Goal: Find specific page/section: Find specific page/section

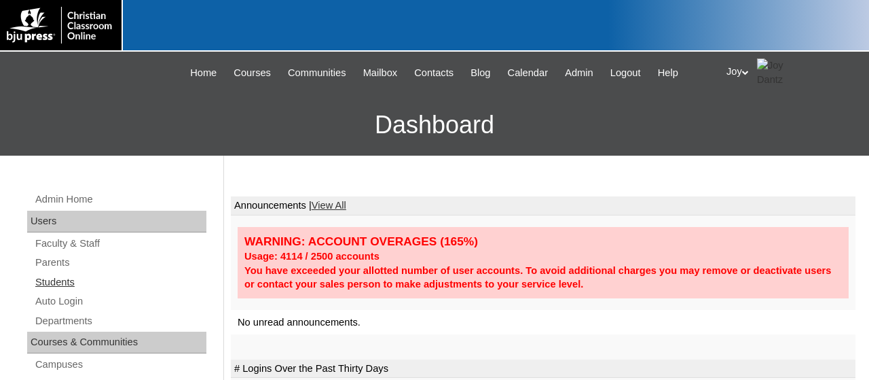
click at [50, 283] on link "Students" at bounding box center [120, 282] width 173 height 17
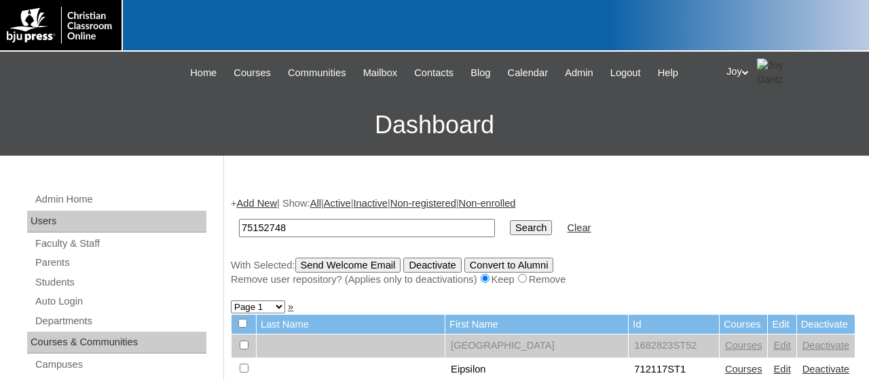
type input "75152748"
click at [510, 220] on input "Search" at bounding box center [531, 227] width 42 height 15
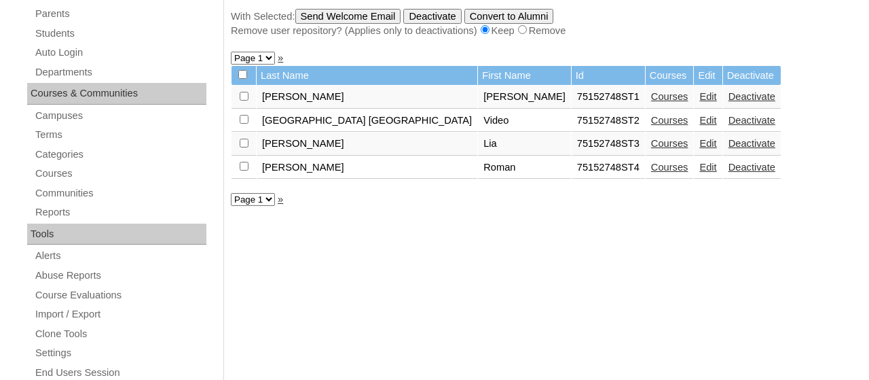
scroll to position [251, 0]
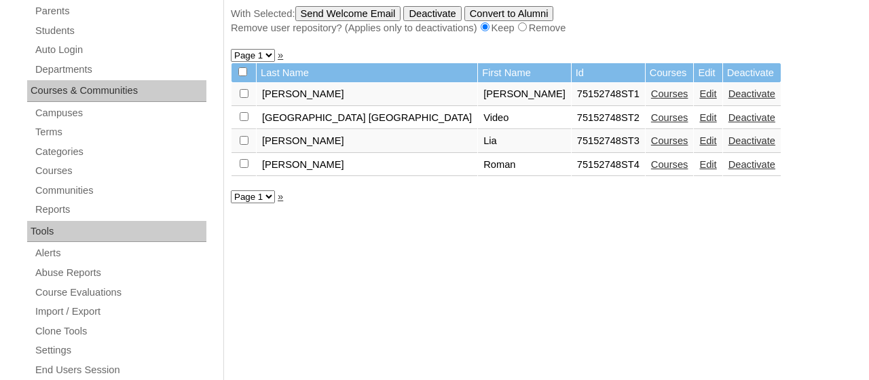
click at [700, 139] on link "Edit" at bounding box center [708, 140] width 17 height 11
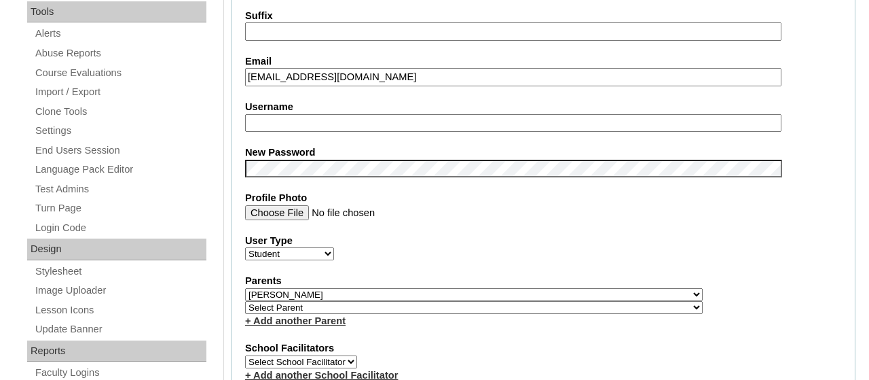
scroll to position [475, 0]
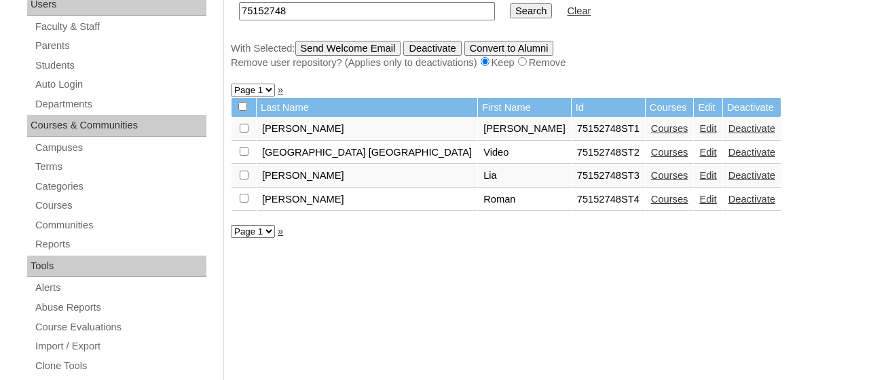
scroll to position [219, 0]
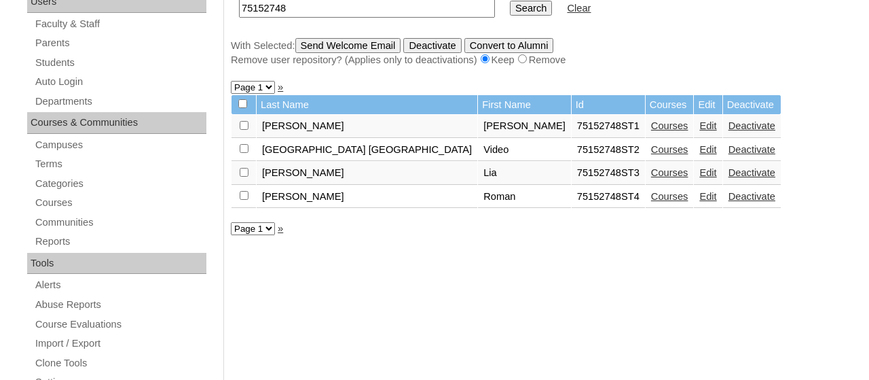
click at [700, 152] on link "Edit" at bounding box center [708, 149] width 17 height 11
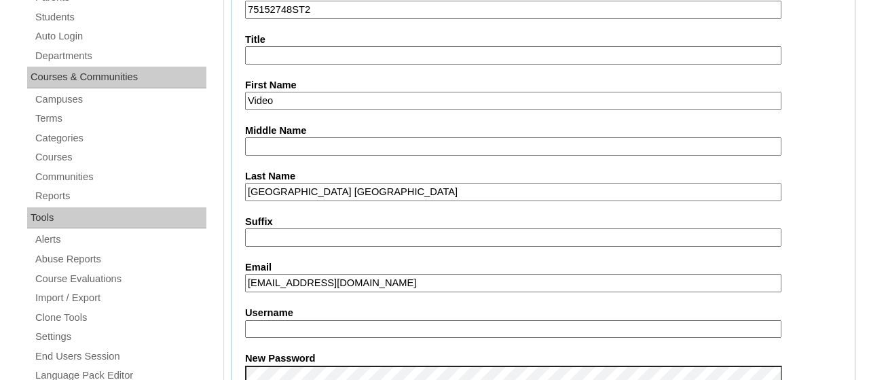
scroll to position [259, 0]
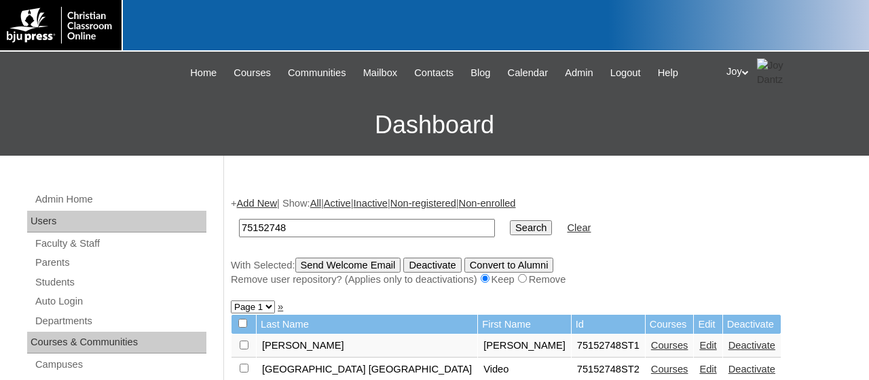
scroll to position [219, 0]
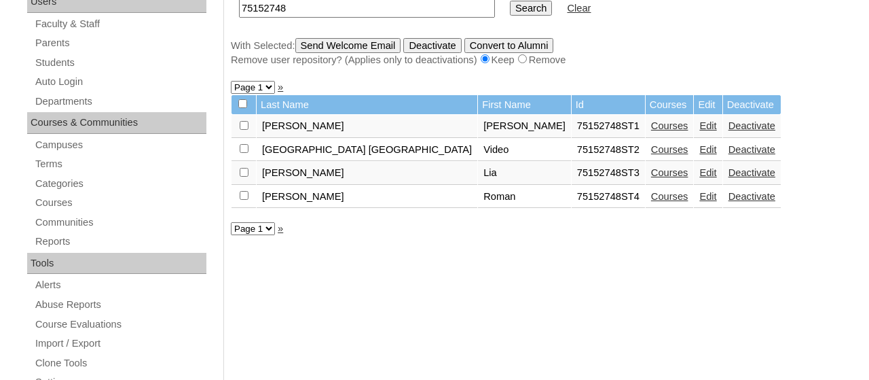
click at [700, 131] on link "Edit" at bounding box center [708, 125] width 17 height 11
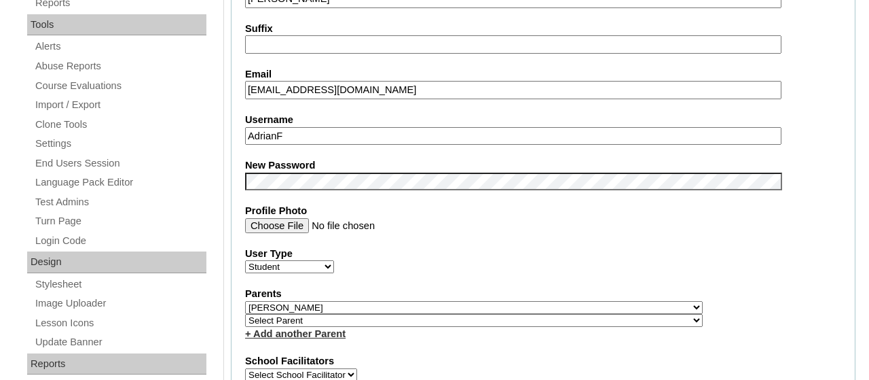
scroll to position [448, 0]
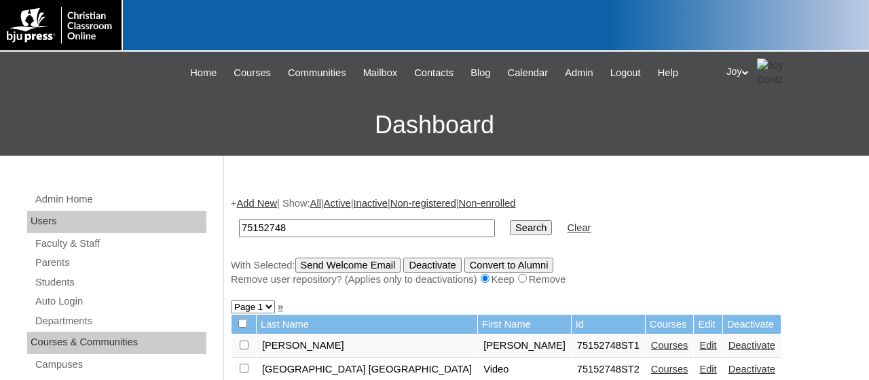
scroll to position [219, 0]
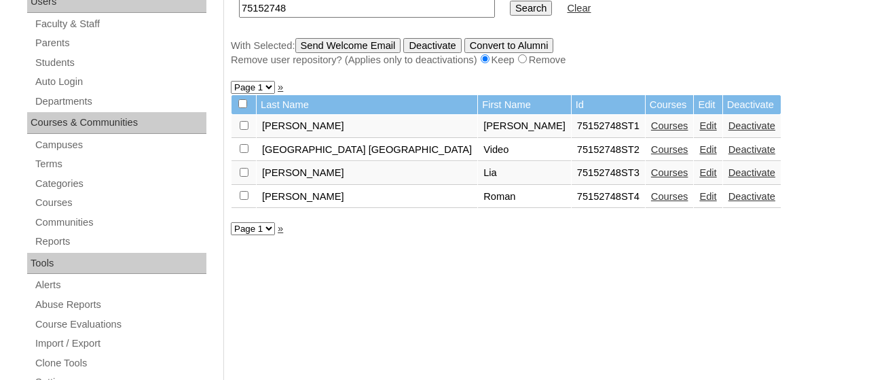
click at [700, 199] on link "Edit" at bounding box center [708, 196] width 17 height 11
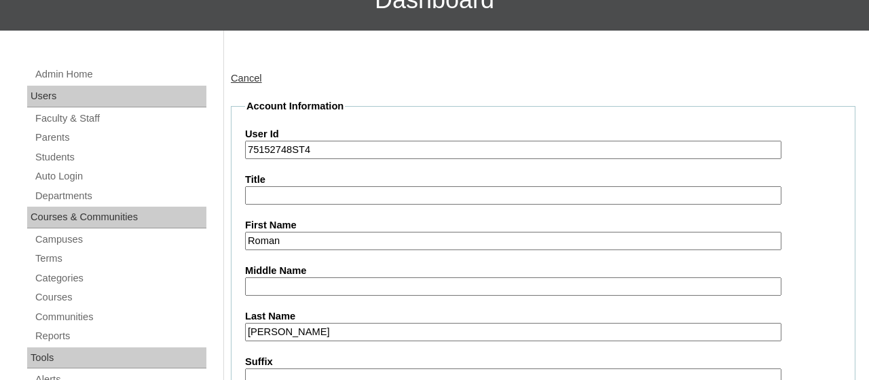
scroll to position [107, 0]
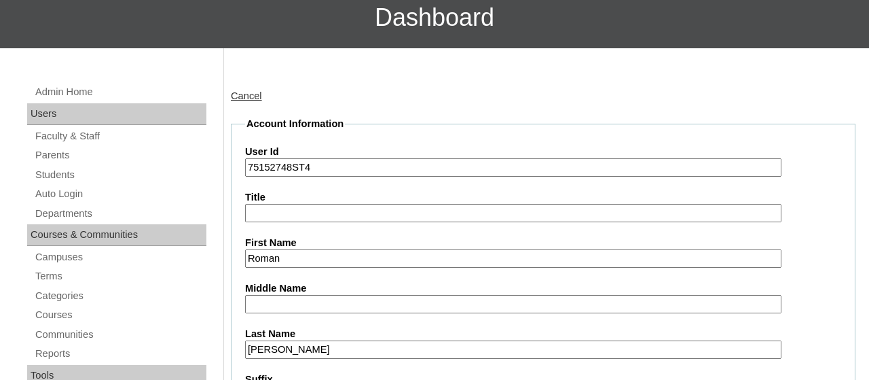
drag, startPoint x: 291, startPoint y: 167, endPoint x: 216, endPoint y: 173, distance: 75.6
click at [245, 173] on input "75152748ST4" at bounding box center [513, 167] width 537 height 18
click at [47, 153] on link "Parents" at bounding box center [120, 155] width 173 height 17
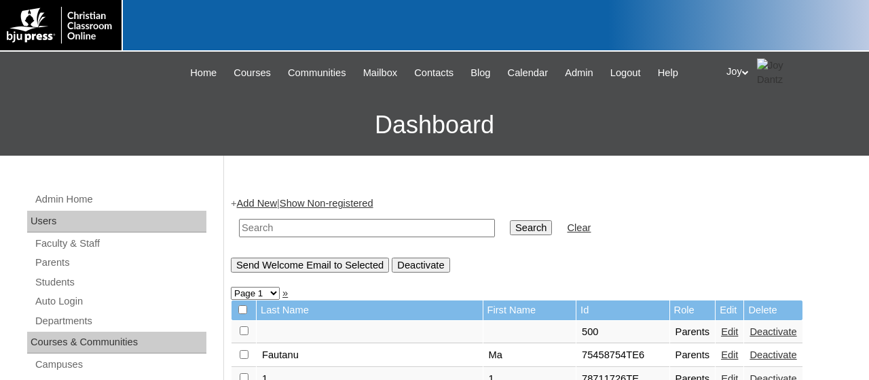
click at [324, 223] on input "text" at bounding box center [367, 228] width 256 height 18
paste input "75152748"
type input "75152748"
click at [510, 220] on input "Search" at bounding box center [531, 227] width 42 height 15
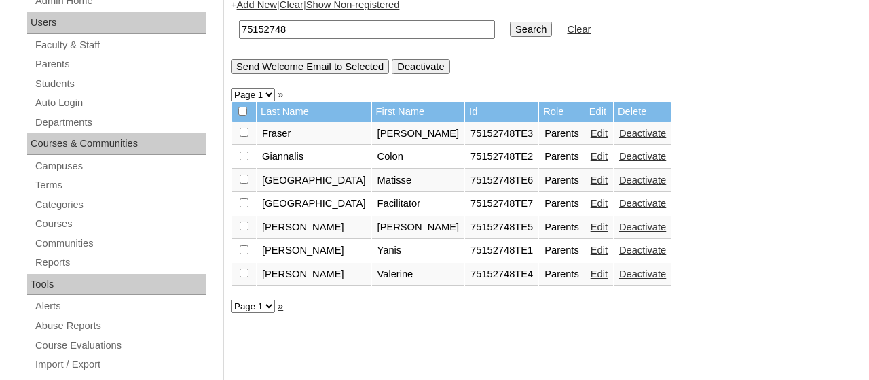
scroll to position [197, 0]
